Goal: Find specific page/section: Find specific page/section

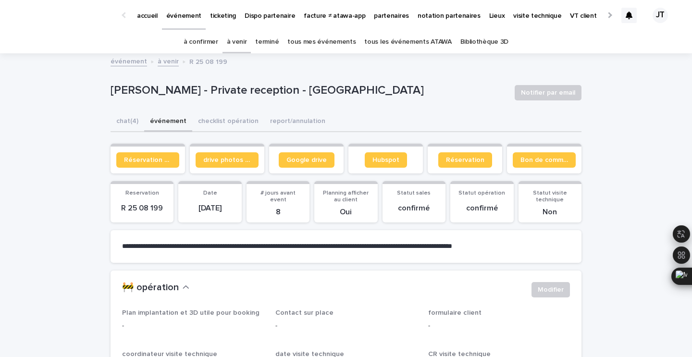
click at [241, 48] on link "à venir" at bounding box center [237, 42] width 20 height 23
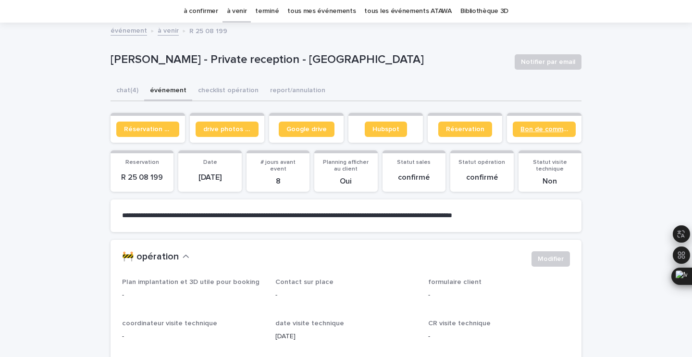
click at [523, 127] on span "Bon de commande" at bounding box center [544, 129] width 48 height 7
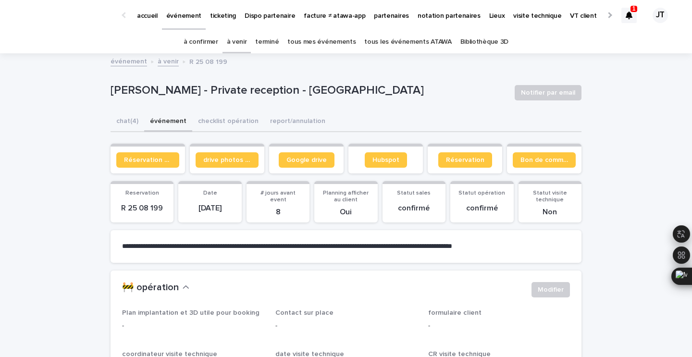
click at [239, 44] on link "à venir" at bounding box center [237, 42] width 20 height 23
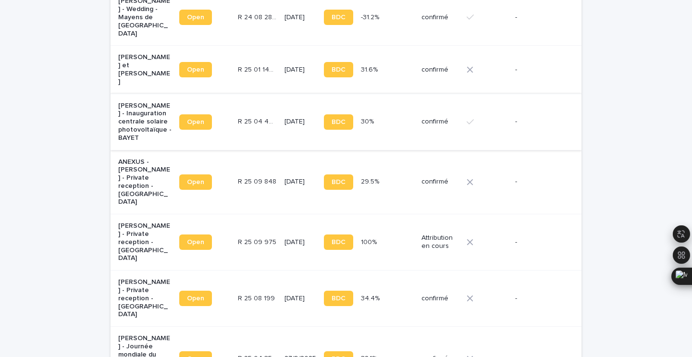
scroll to position [255, 0]
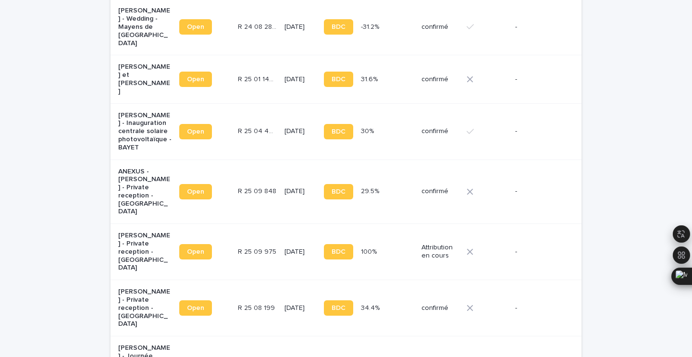
click at [281, 125] on td "[DATE]" at bounding box center [300, 131] width 39 height 56
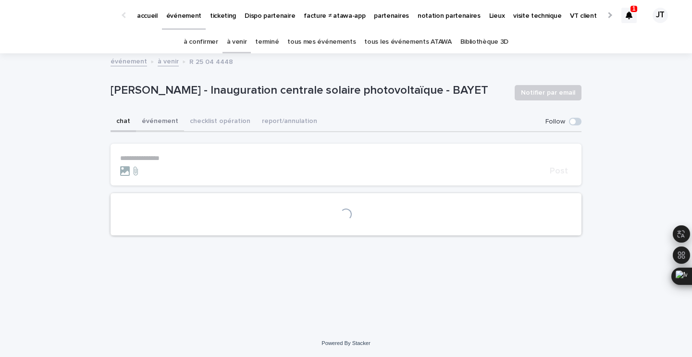
click at [161, 120] on button "événement" at bounding box center [160, 122] width 48 height 20
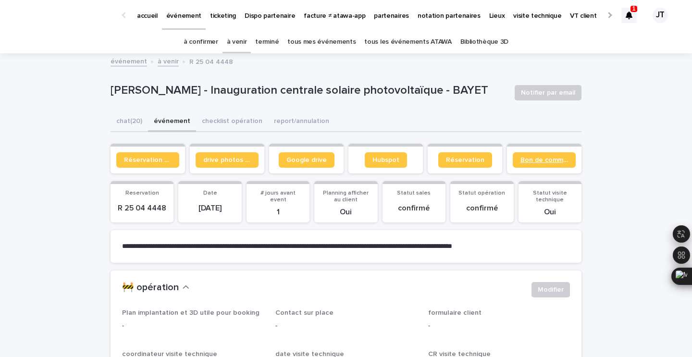
click at [529, 156] on link "Bon de commande" at bounding box center [544, 159] width 63 height 15
click at [225, 121] on button "checklist opération" at bounding box center [232, 122] width 72 height 20
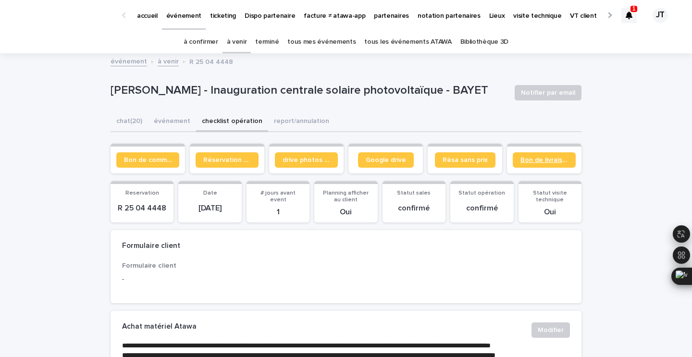
click at [550, 162] on span "Bon de livraison" at bounding box center [544, 160] width 48 height 7
click at [631, 16] on icon at bounding box center [629, 16] width 7 height 8
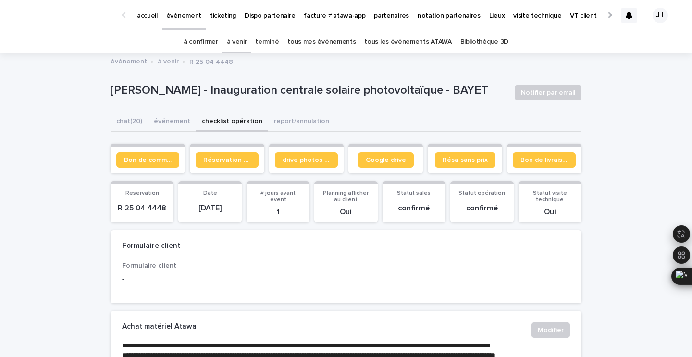
click at [240, 43] on link "à venir" at bounding box center [237, 42] width 20 height 23
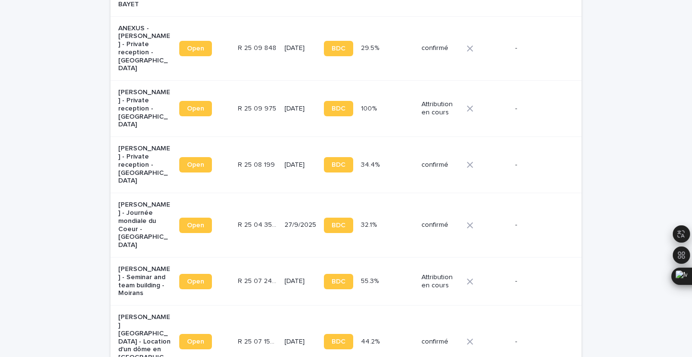
scroll to position [395, 0]
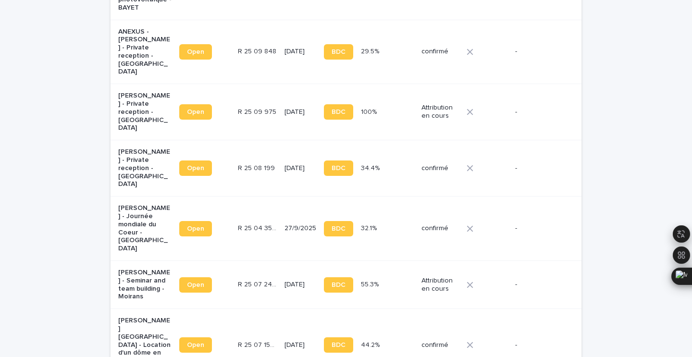
click at [284, 164] on p "[DATE]" at bounding box center [300, 168] width 32 height 8
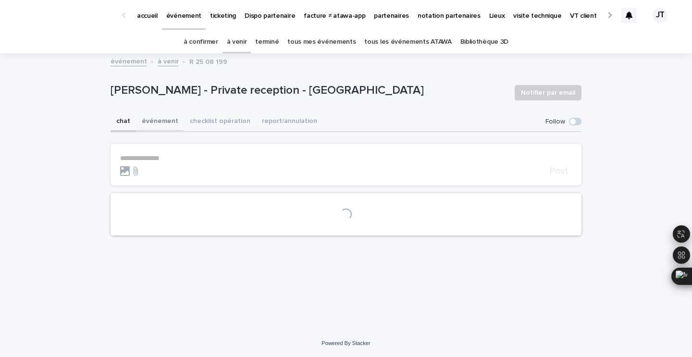
click at [162, 123] on button "événement" at bounding box center [160, 122] width 48 height 20
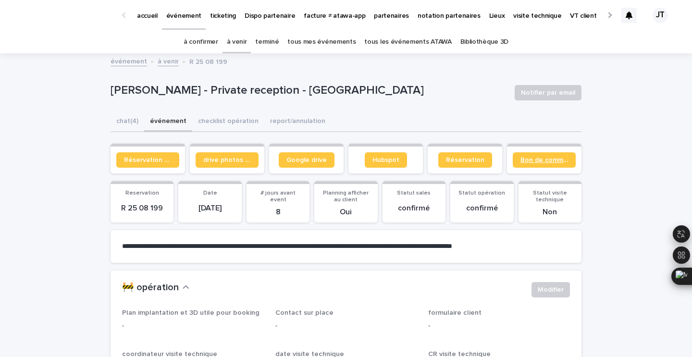
click at [544, 163] on link "Bon de commande" at bounding box center [544, 159] width 63 height 15
